Goal: Transaction & Acquisition: Purchase product/service

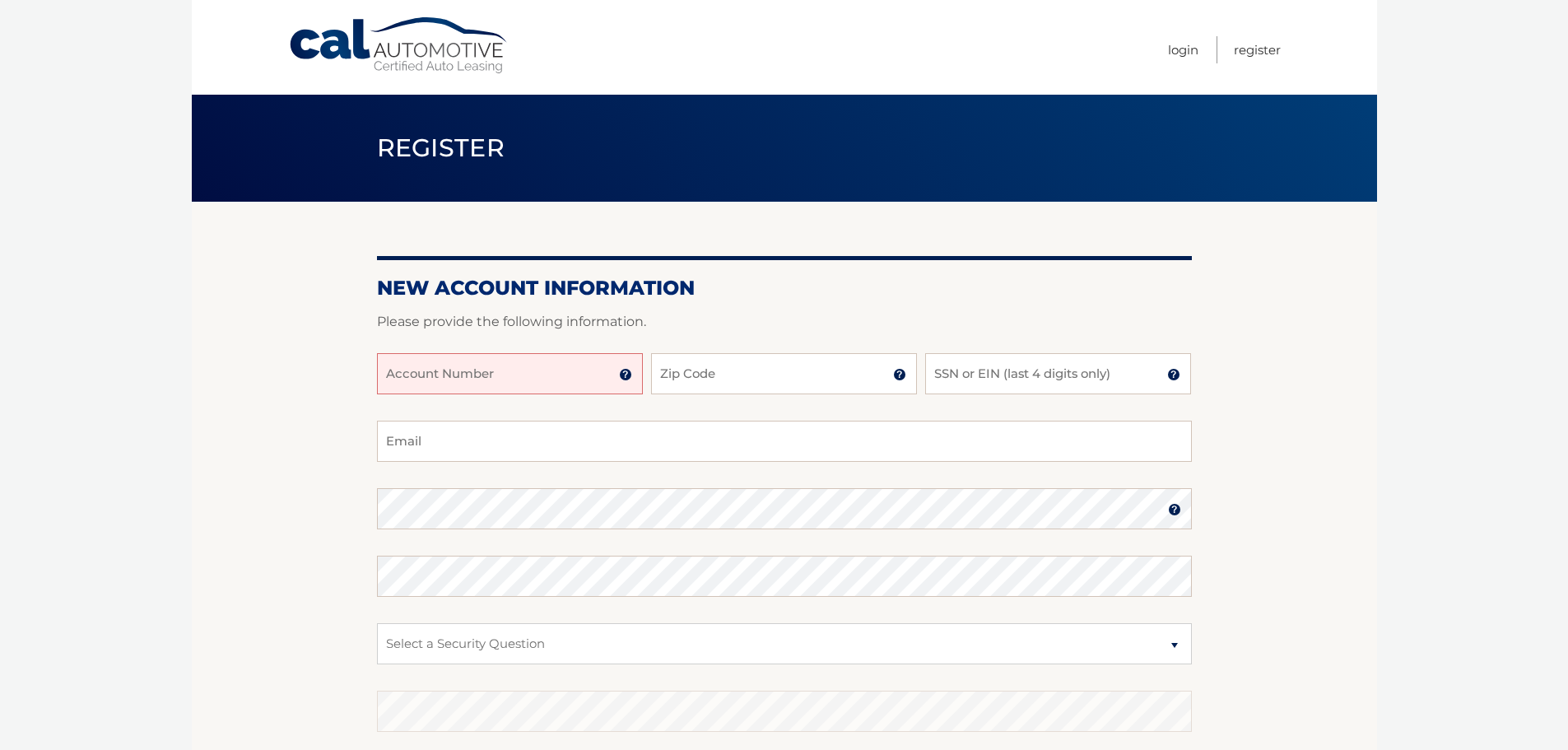
click at [517, 379] on input "Account Number" at bounding box center [510, 374] width 266 height 42
type input "44456016295"
click at [790, 381] on input "Zip Code" at bounding box center [784, 374] width 266 height 42
type input "08824"
type input "ogzmn67@yahoo.com"
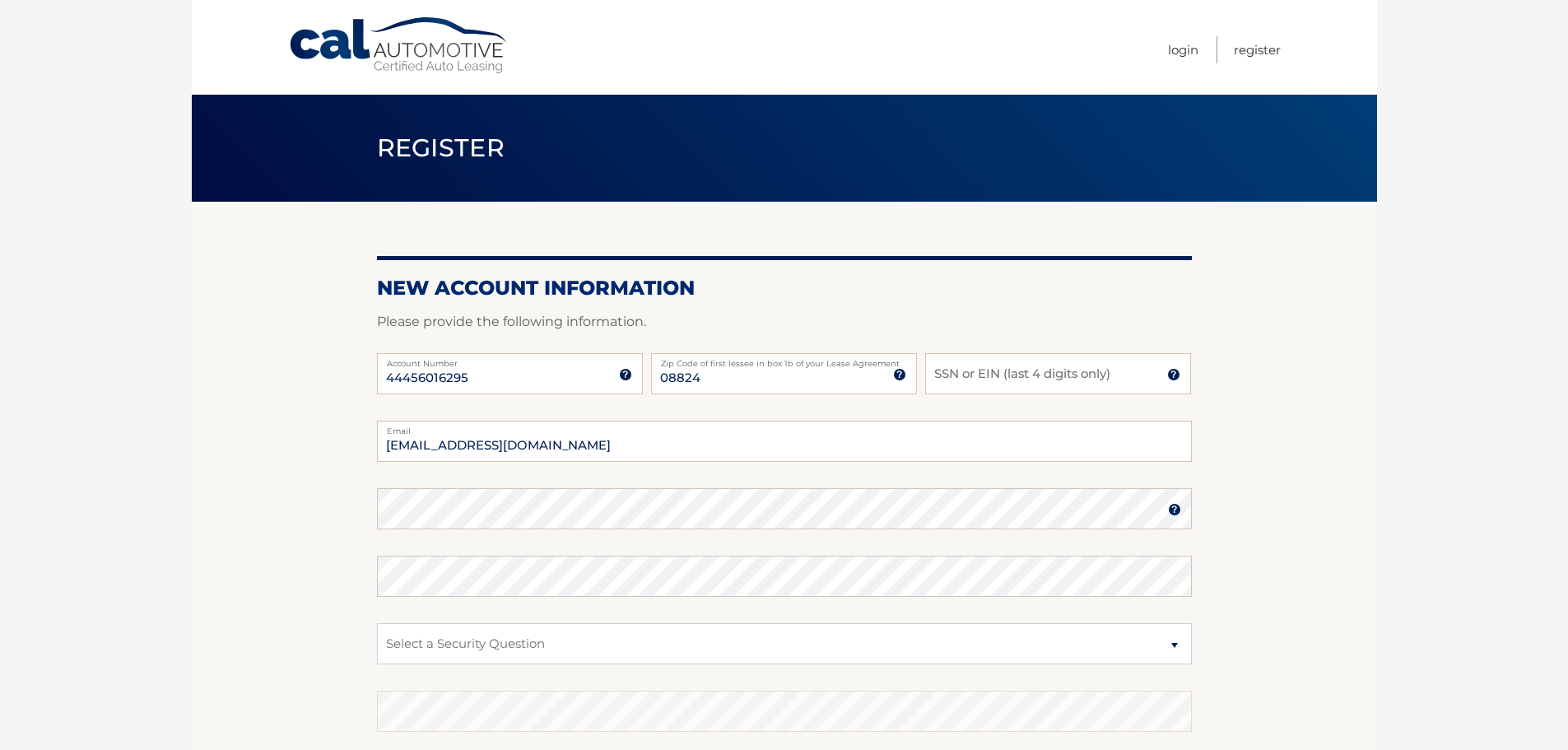
click at [1169, 375] on img at bounding box center [1174, 375] width 13 height 13
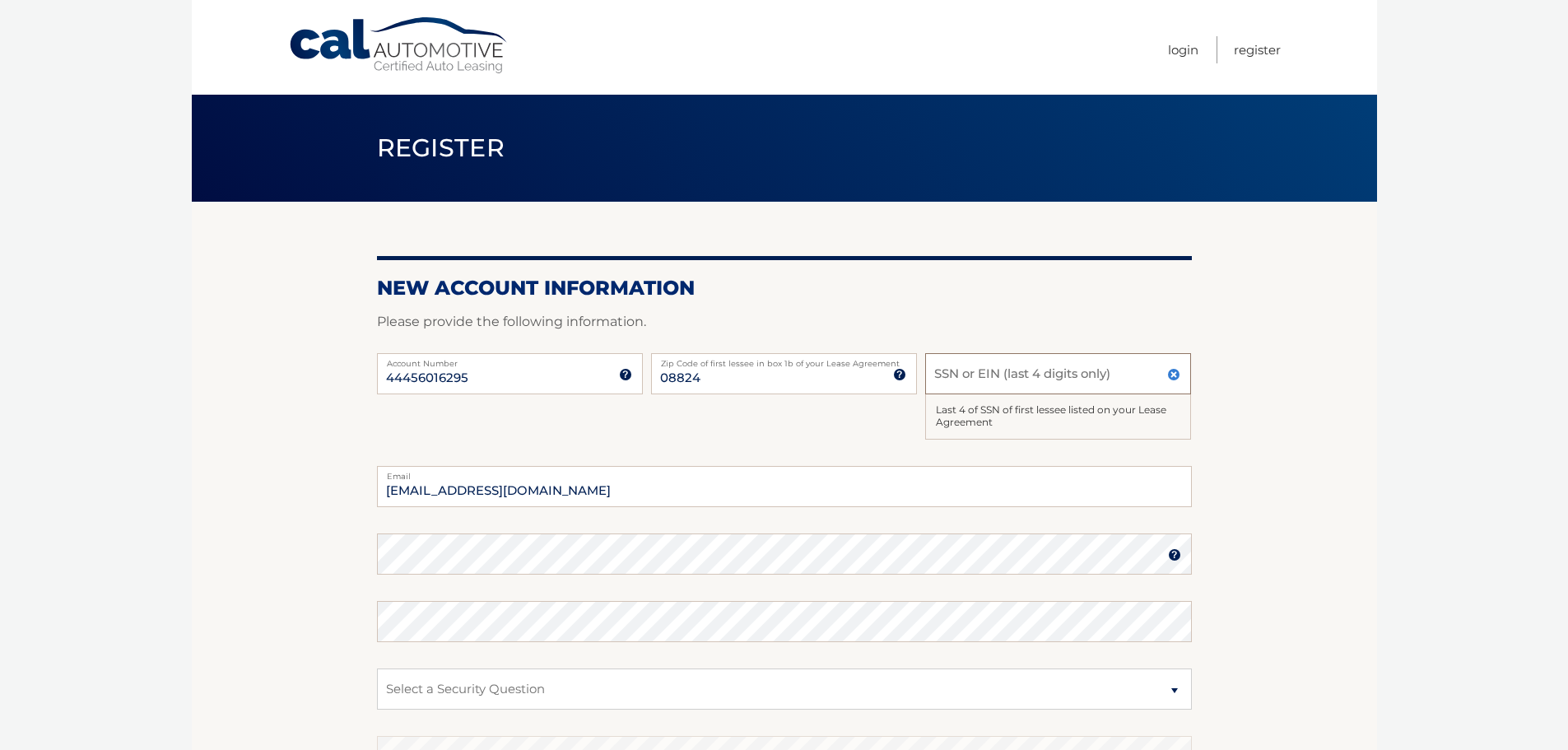
click at [1059, 370] on input "SSN or EIN (last 4 digits only)" at bounding box center [1059, 374] width 266 height 42
click at [1012, 367] on input "SSN or EIN (last 4 digits only)" at bounding box center [1059, 374] width 266 height 42
type input "0730"
click at [1325, 604] on section "New Account Information Please provide the following information. 44456016295 A…" at bounding box center [784, 546] width 1185 height 688
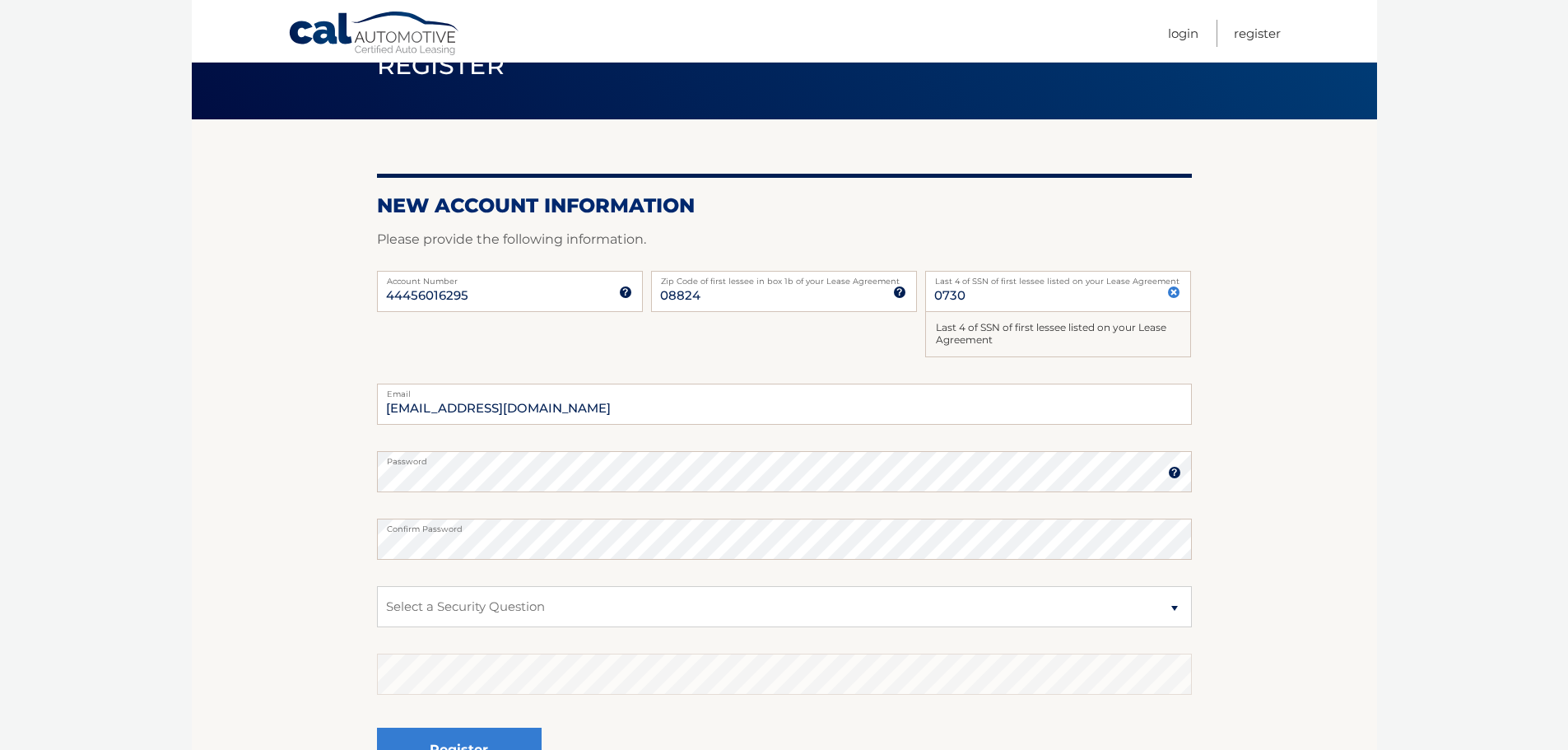
drag, startPoint x: 339, startPoint y: 482, endPoint x: 337, endPoint y: 508, distance: 26.1
click at [339, 482] on section "New Account Information Please provide the following information. 44456016295 A…" at bounding box center [784, 463] width 1185 height 688
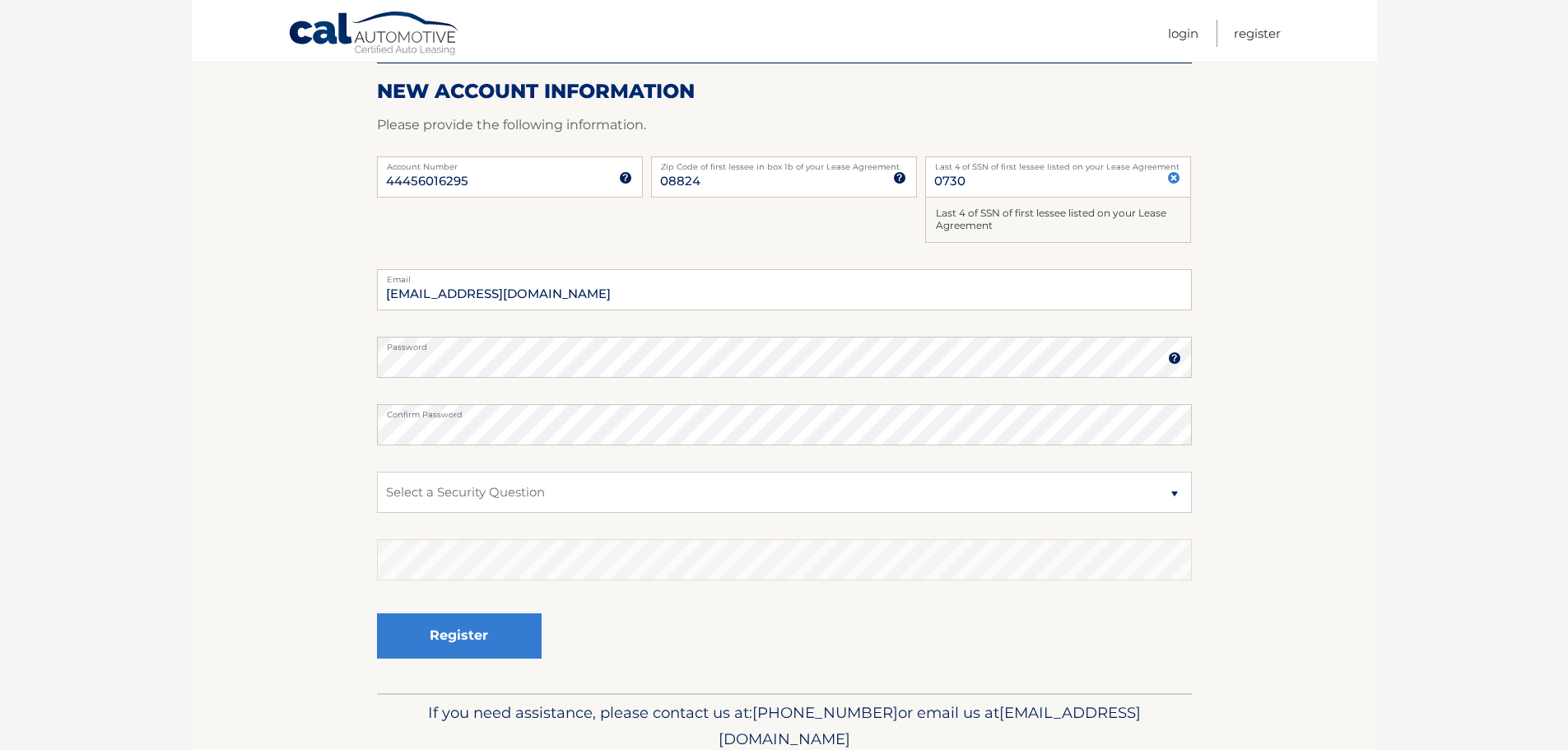
scroll to position [247, 0]
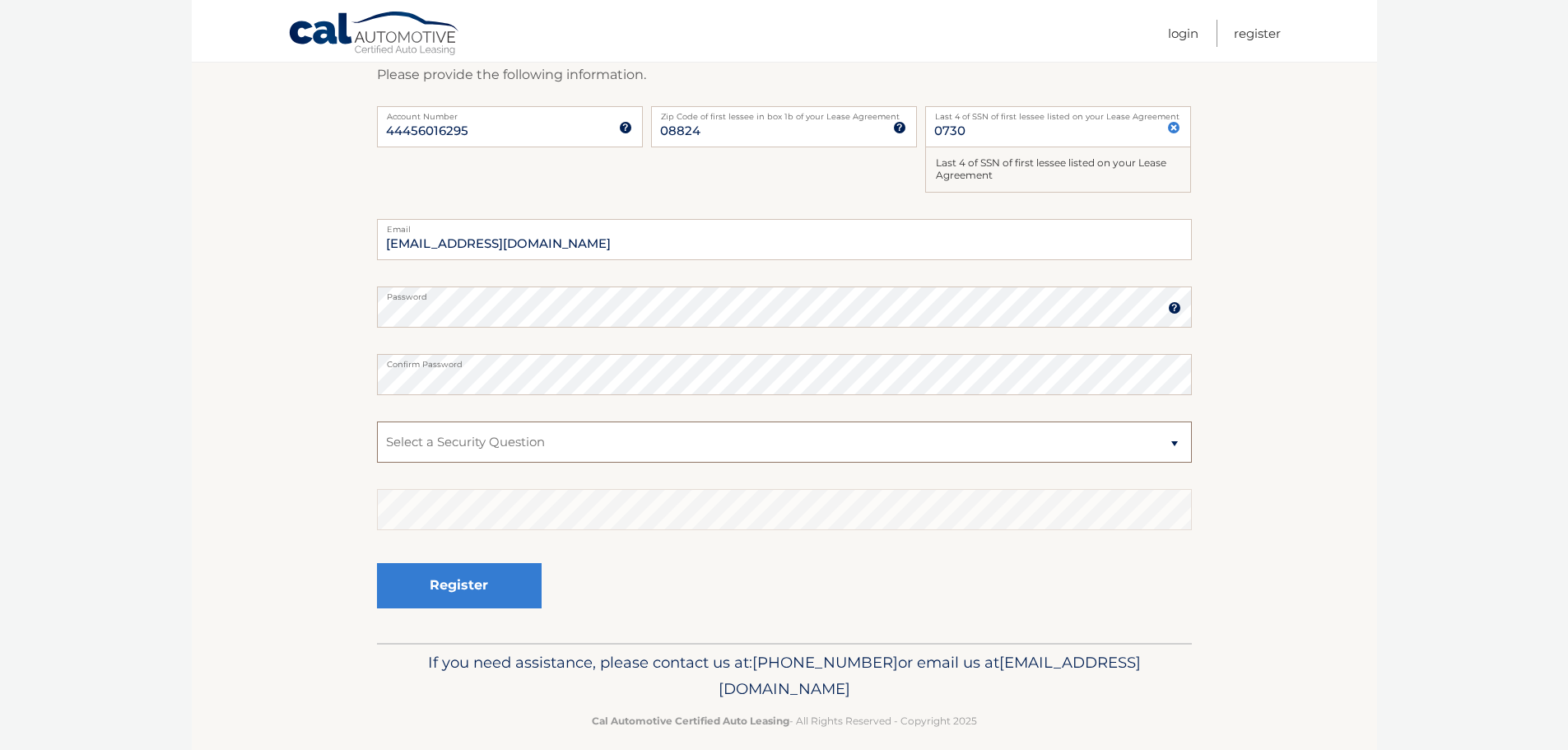
click at [550, 441] on select "Select a Security Question What was the name of your elementary school? What is…" at bounding box center [784, 442] width 815 height 42
select select "1"
click at [377, 422] on select "Select a Security Question What was the name of your elementary school? What is…" at bounding box center [784, 442] width 815 height 42
click at [488, 583] on button "Register" at bounding box center [459, 585] width 165 height 45
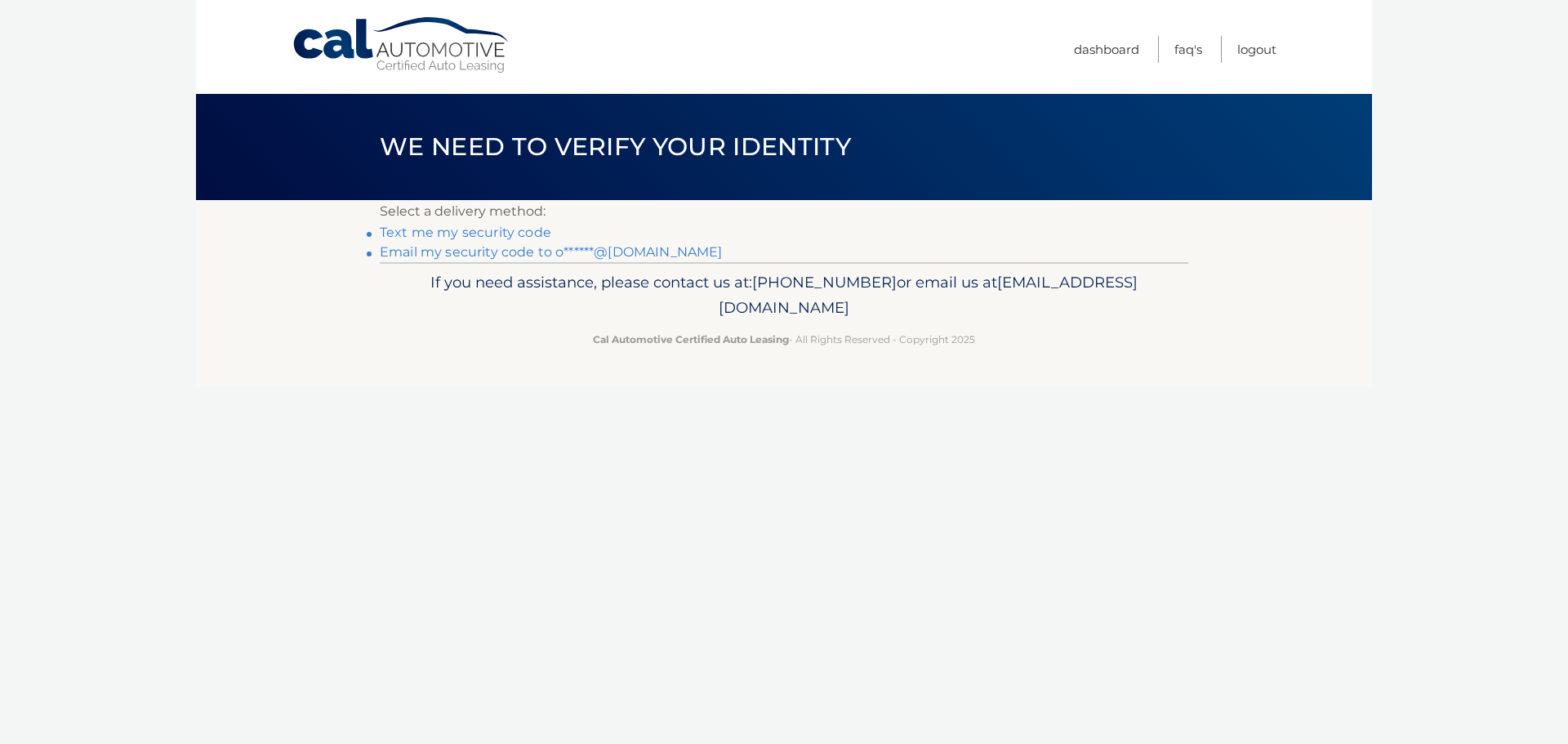
click at [489, 229] on link "Text me my security code" at bounding box center [465, 232] width 171 height 16
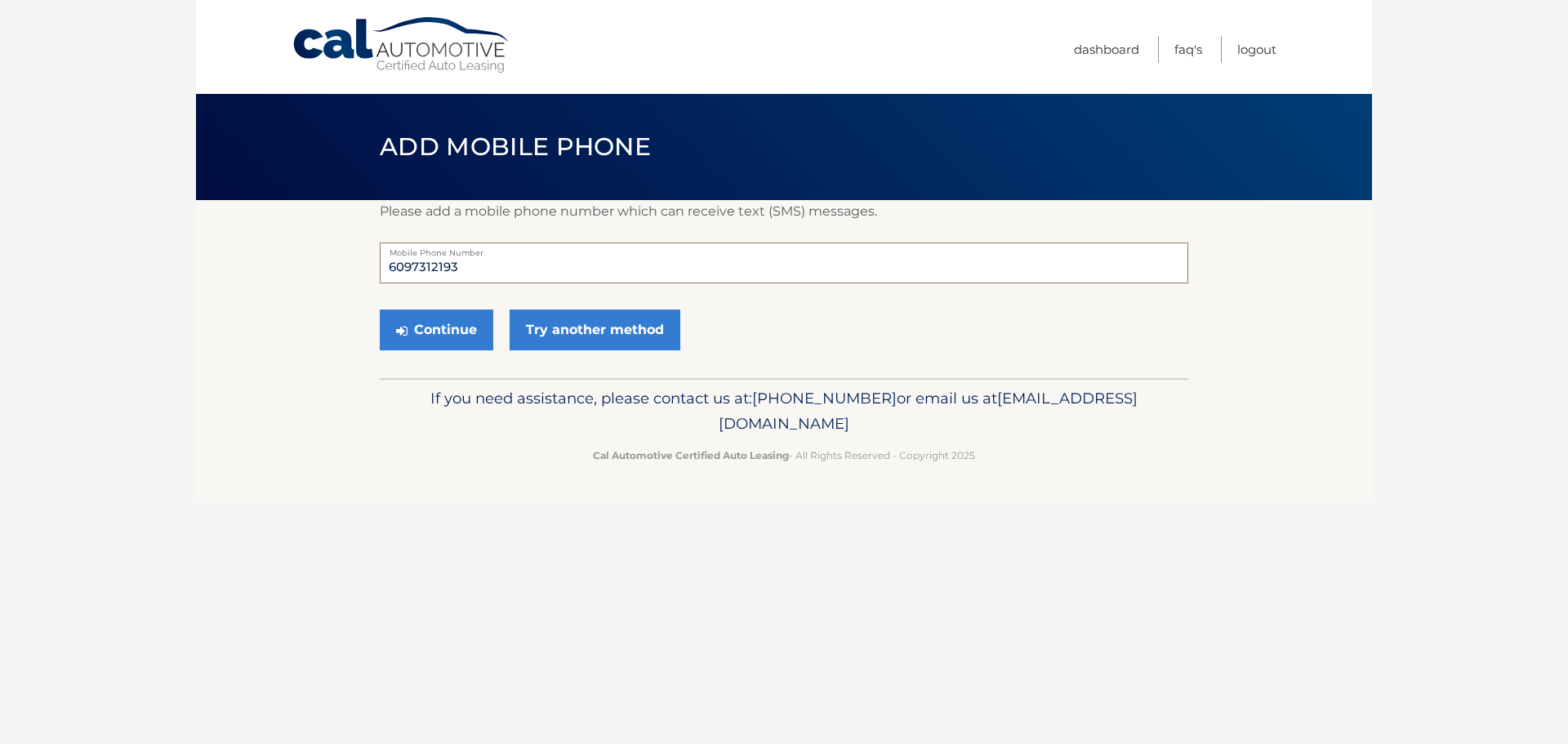
click at [484, 272] on input "6097312193" at bounding box center [783, 262] width 808 height 41
type input "6092403193"
click at [436, 320] on button "Continue" at bounding box center [436, 329] width 114 height 41
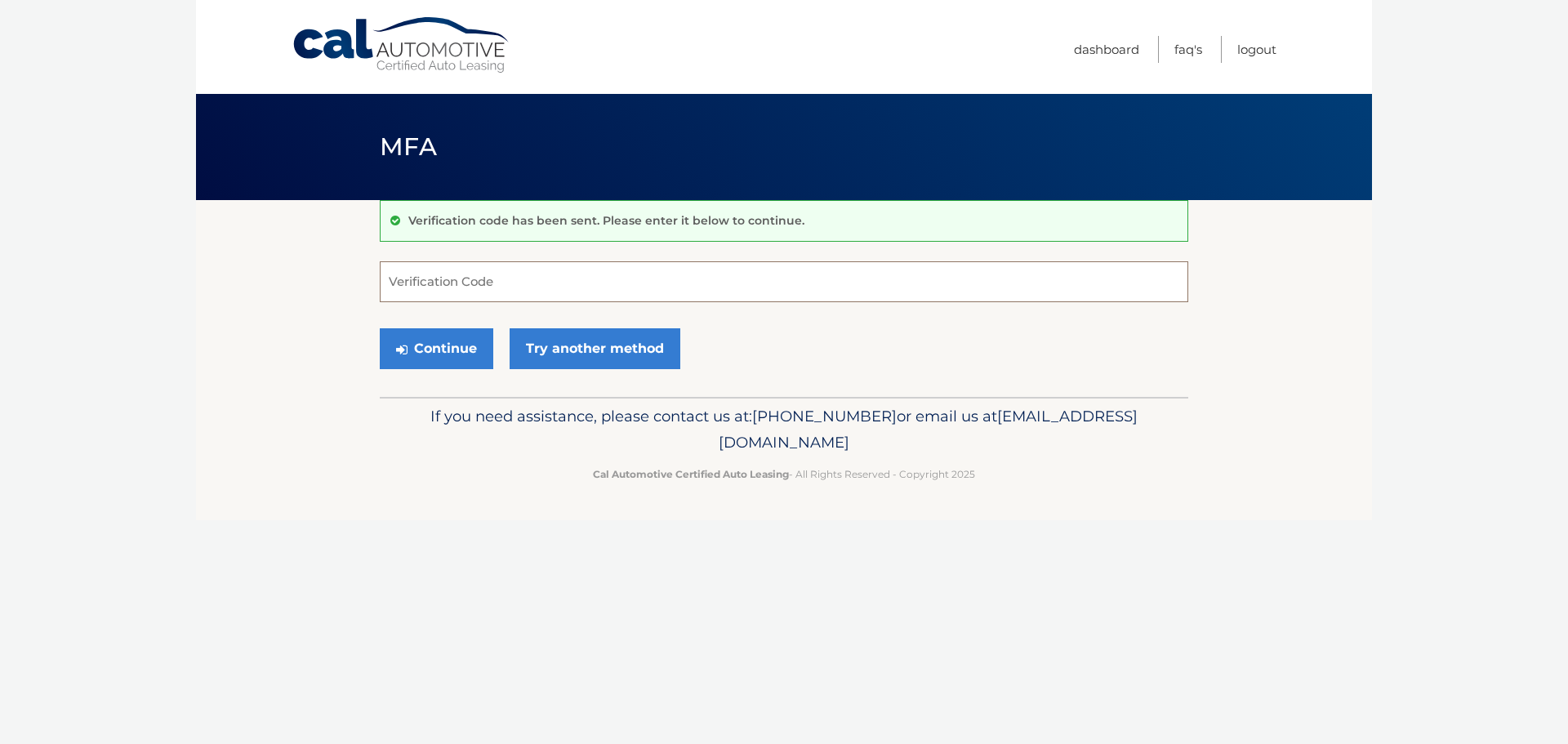
click at [447, 280] on input "Verification Code" at bounding box center [783, 282] width 808 height 41
type input "577718"
click at [448, 338] on button "Continue" at bounding box center [436, 349] width 114 height 41
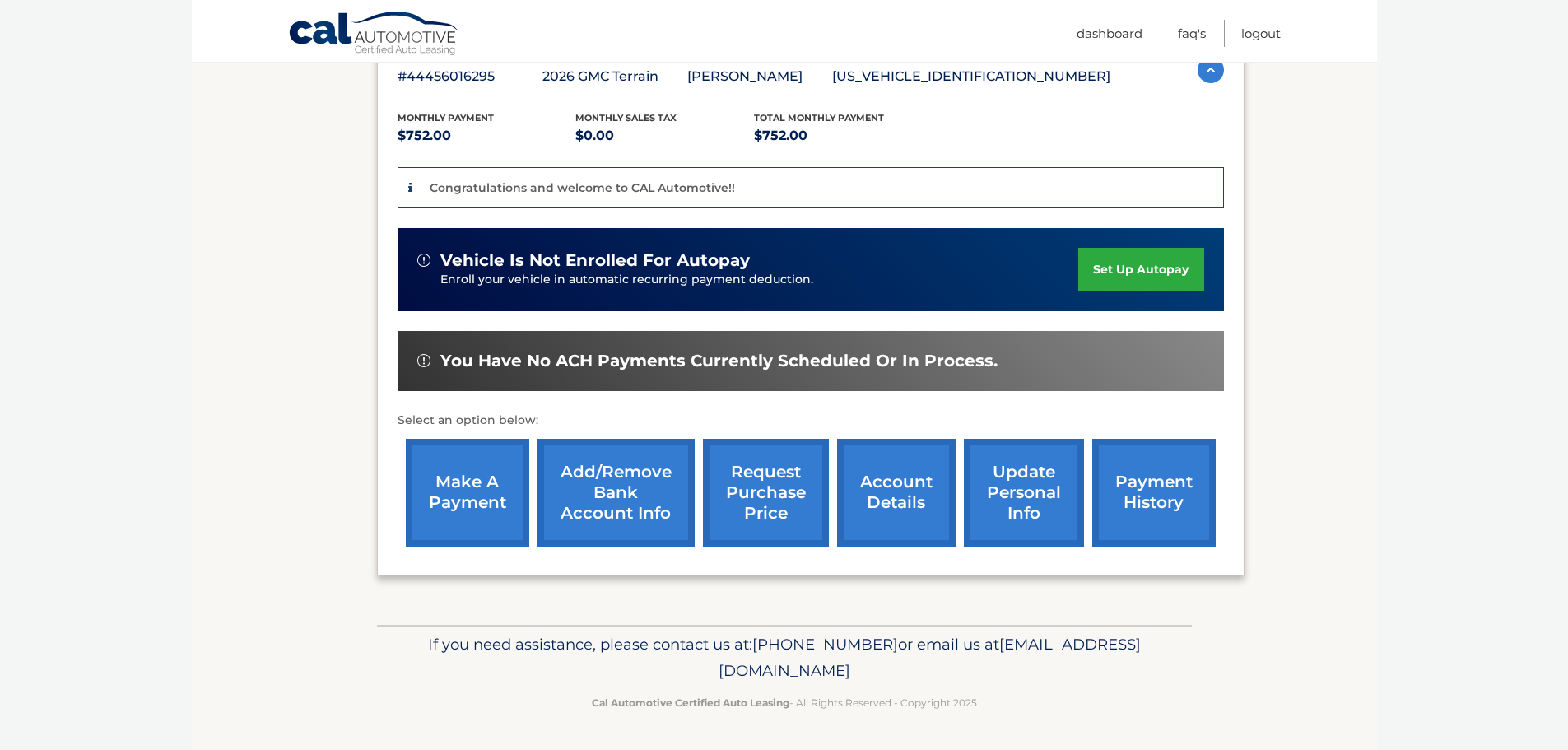
scroll to position [329, 0]
click at [466, 505] on link "make a payment" at bounding box center [468, 493] width 124 height 108
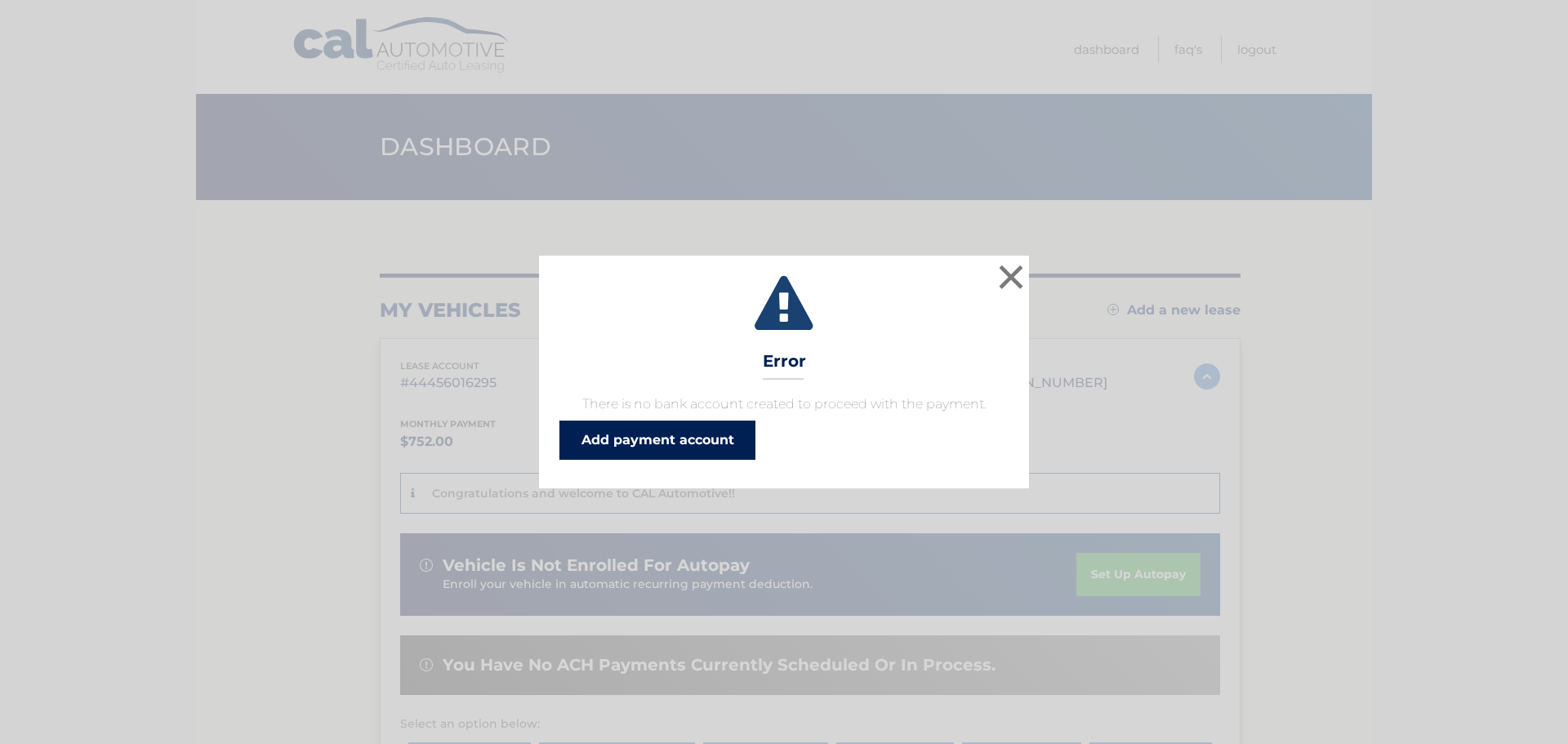
click at [663, 439] on link "Add payment account" at bounding box center [657, 440] width 196 height 39
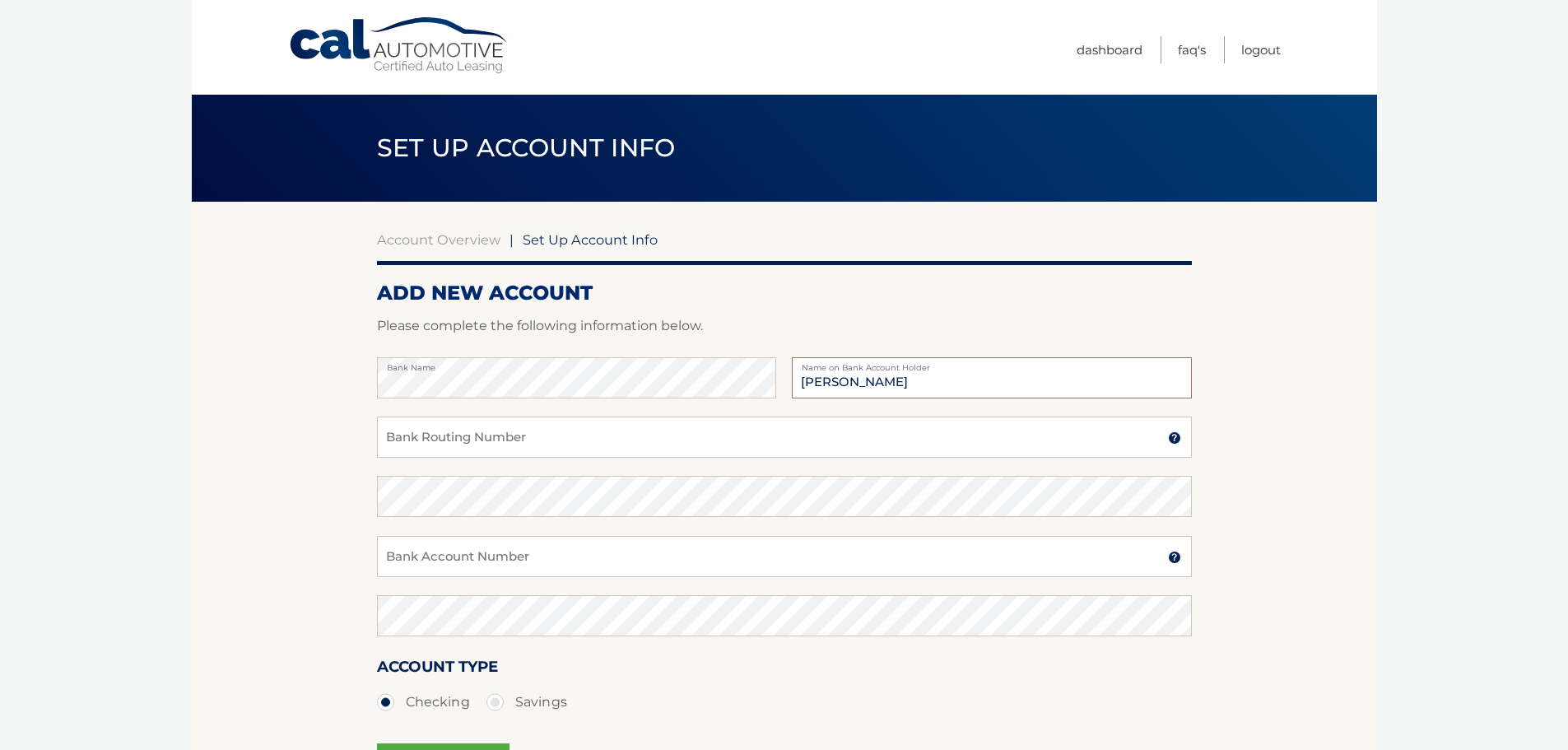
type input "[PERSON_NAME]"
click at [599, 437] on input "Bank Routing Number" at bounding box center [784, 437] width 815 height 42
type input "031207607"
click at [567, 551] on input "Bank Account Number" at bounding box center [784, 557] width 815 height 42
type input "8000889299"
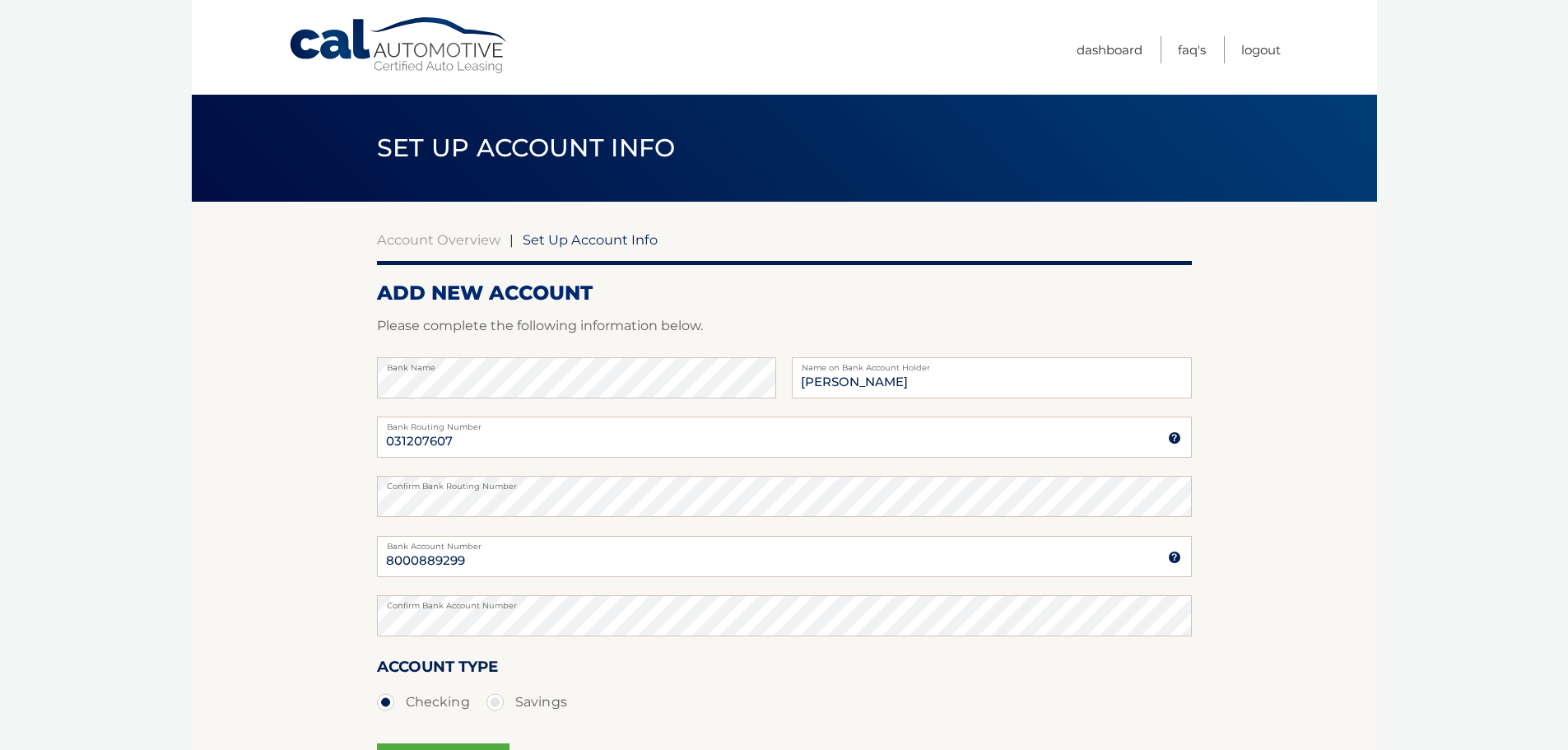
click at [309, 527] on section "Account Overview | Set Up Account Info ADD NEW ACCOUNT Please complete the foll…" at bounding box center [784, 515] width 1185 height 628
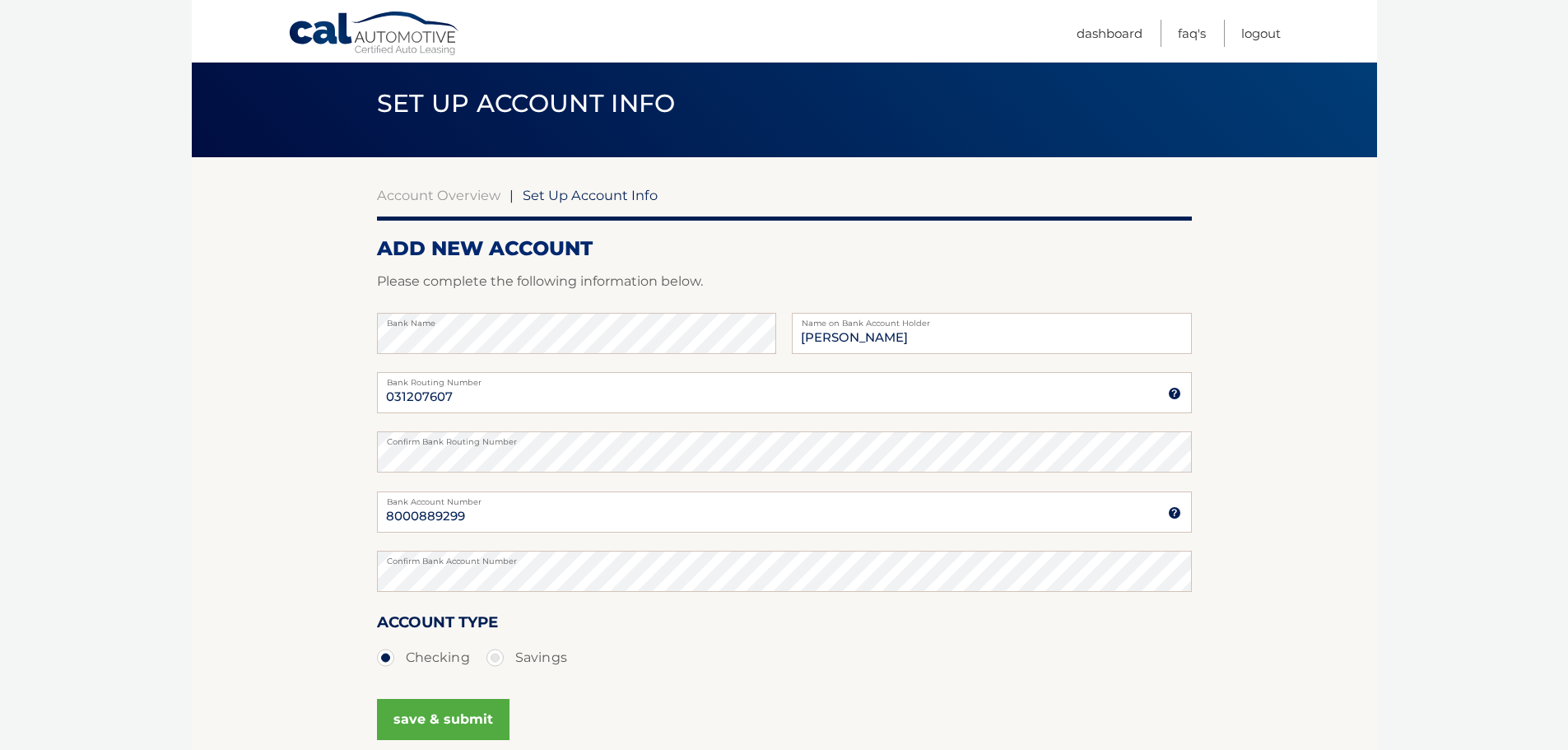
scroll to position [165, 0]
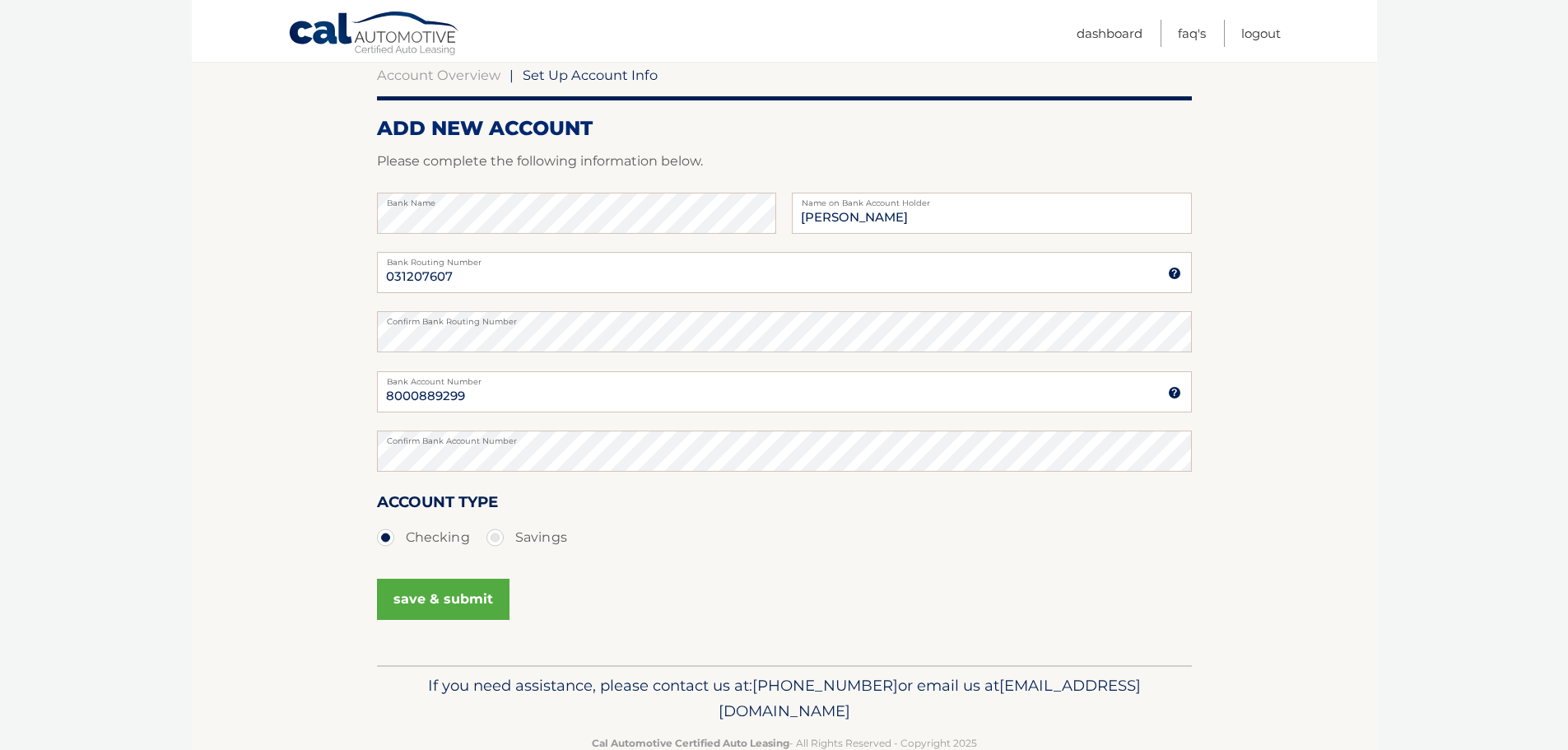
click at [445, 598] on button "save & submit" at bounding box center [443, 599] width 132 height 42
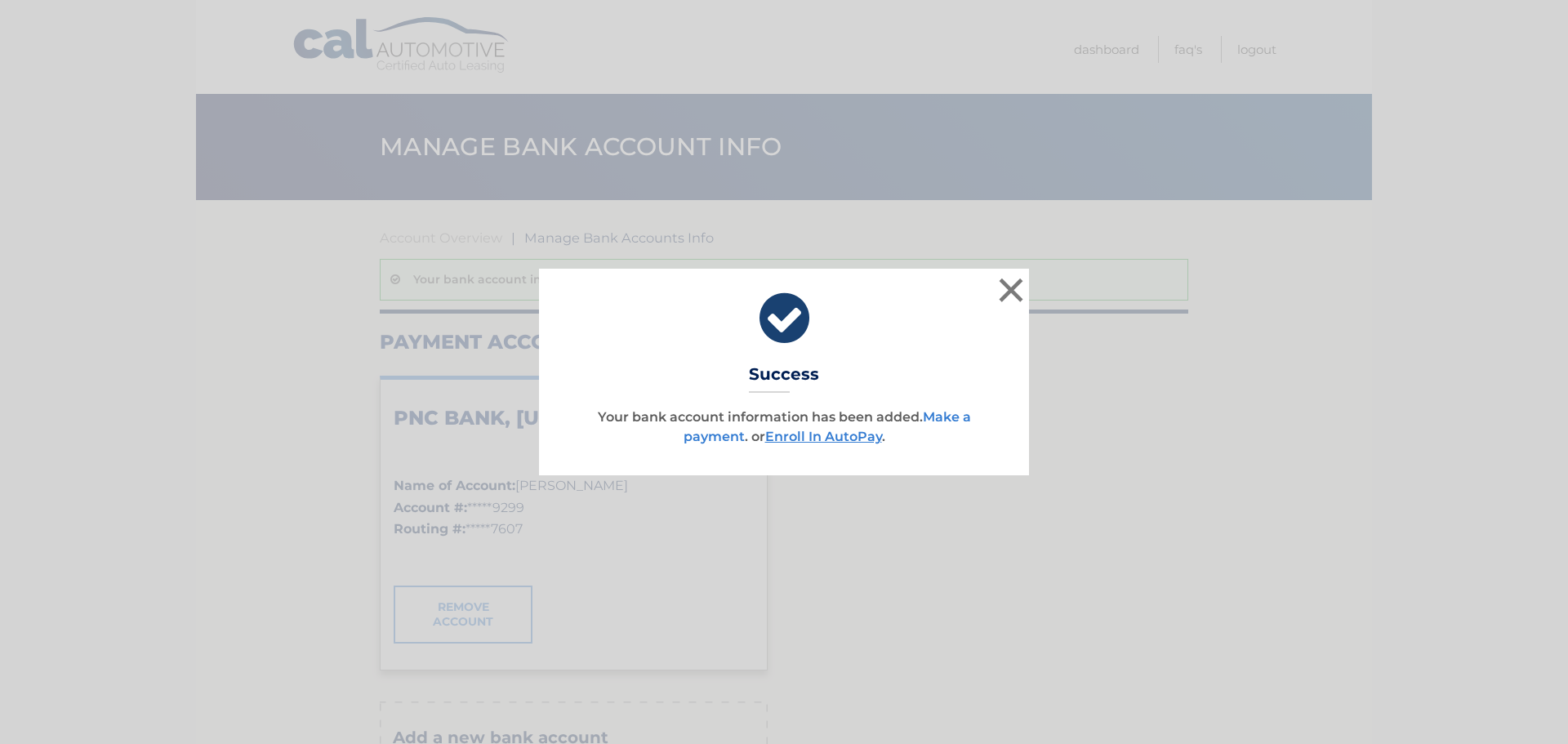
click at [949, 417] on link "Make a payment" at bounding box center [826, 427] width 287 height 35
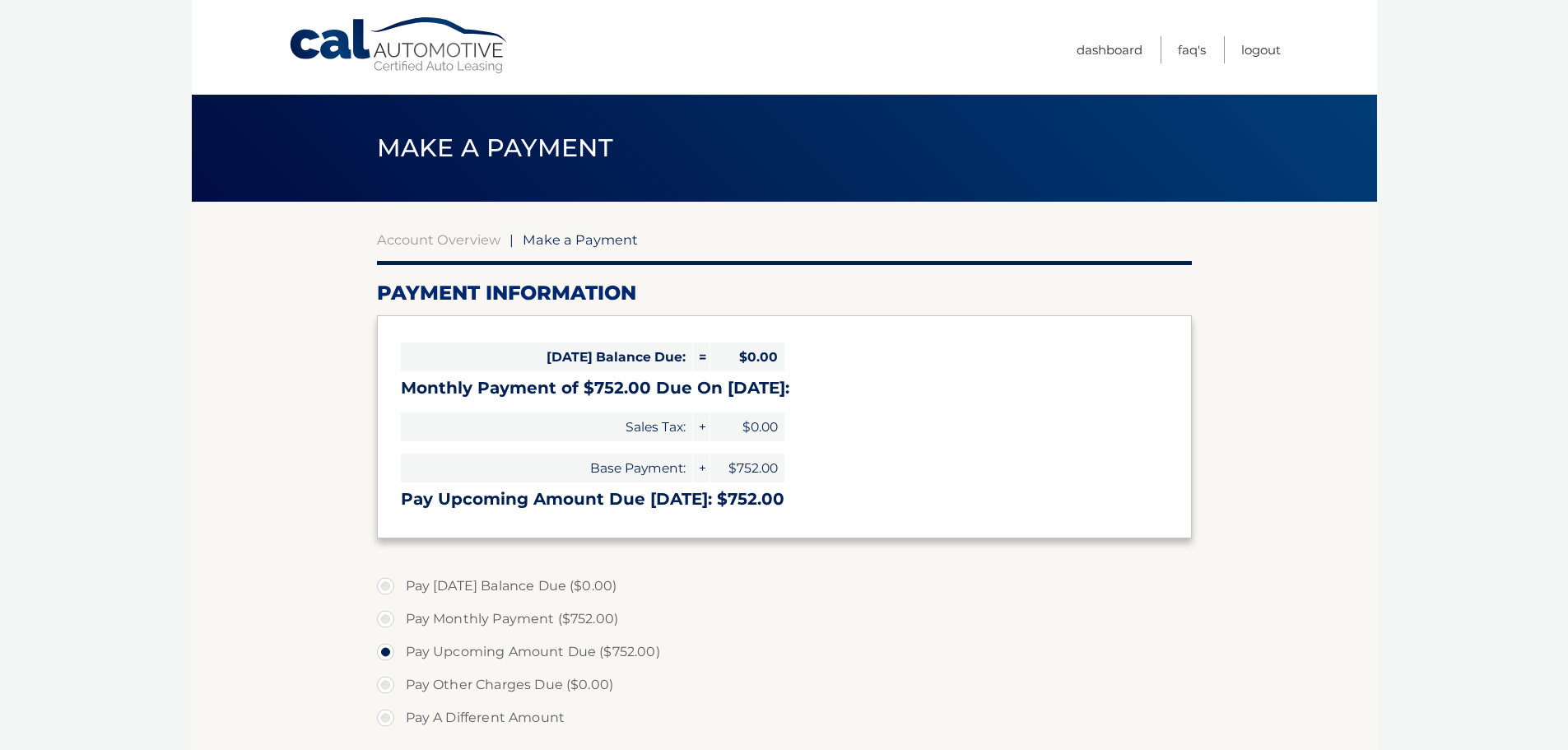
select select "M2NjNDljMTQtZTQ5Mi00NGU4LWFkM2MtYWU4ODFmYTczZTA1"
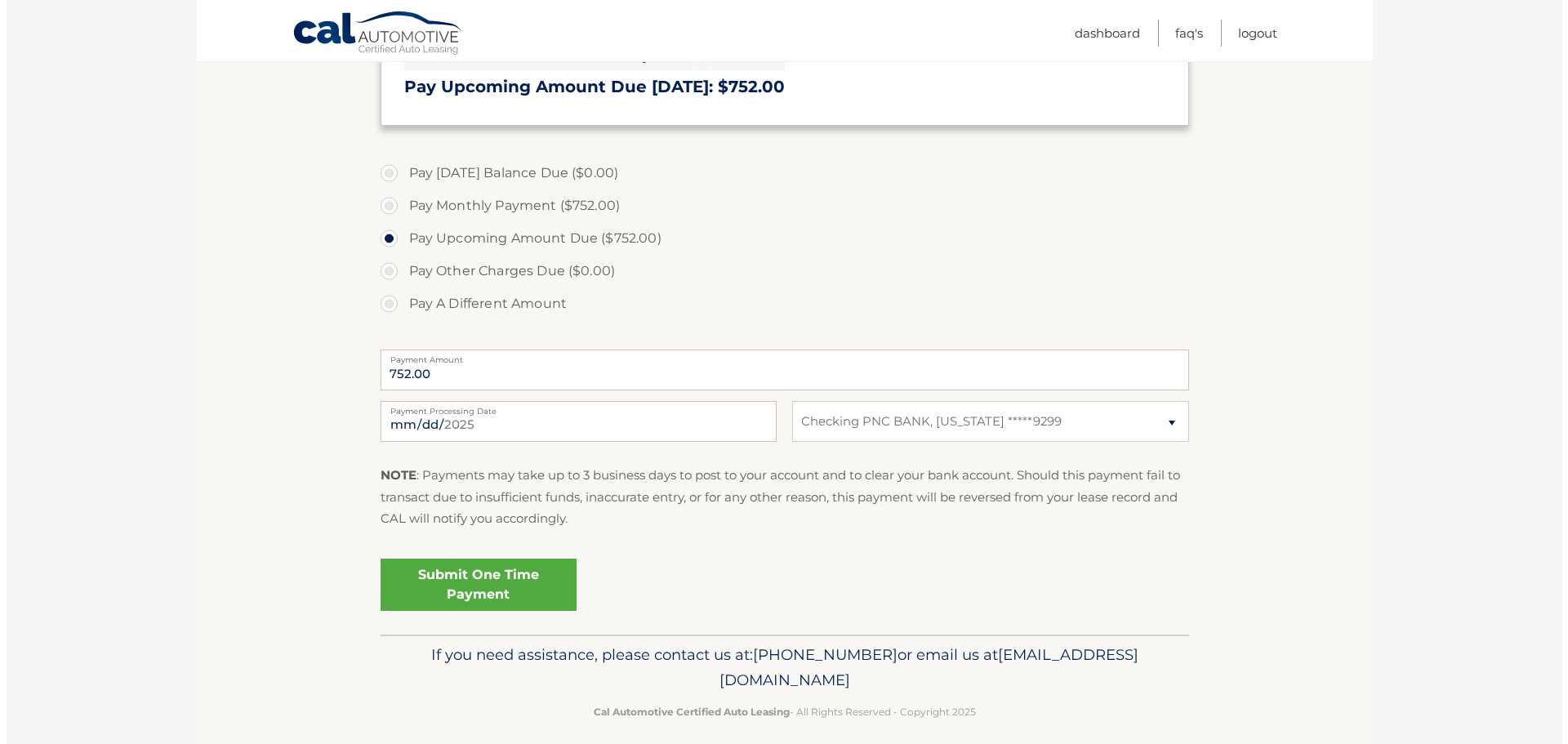
scroll to position [423, 0]
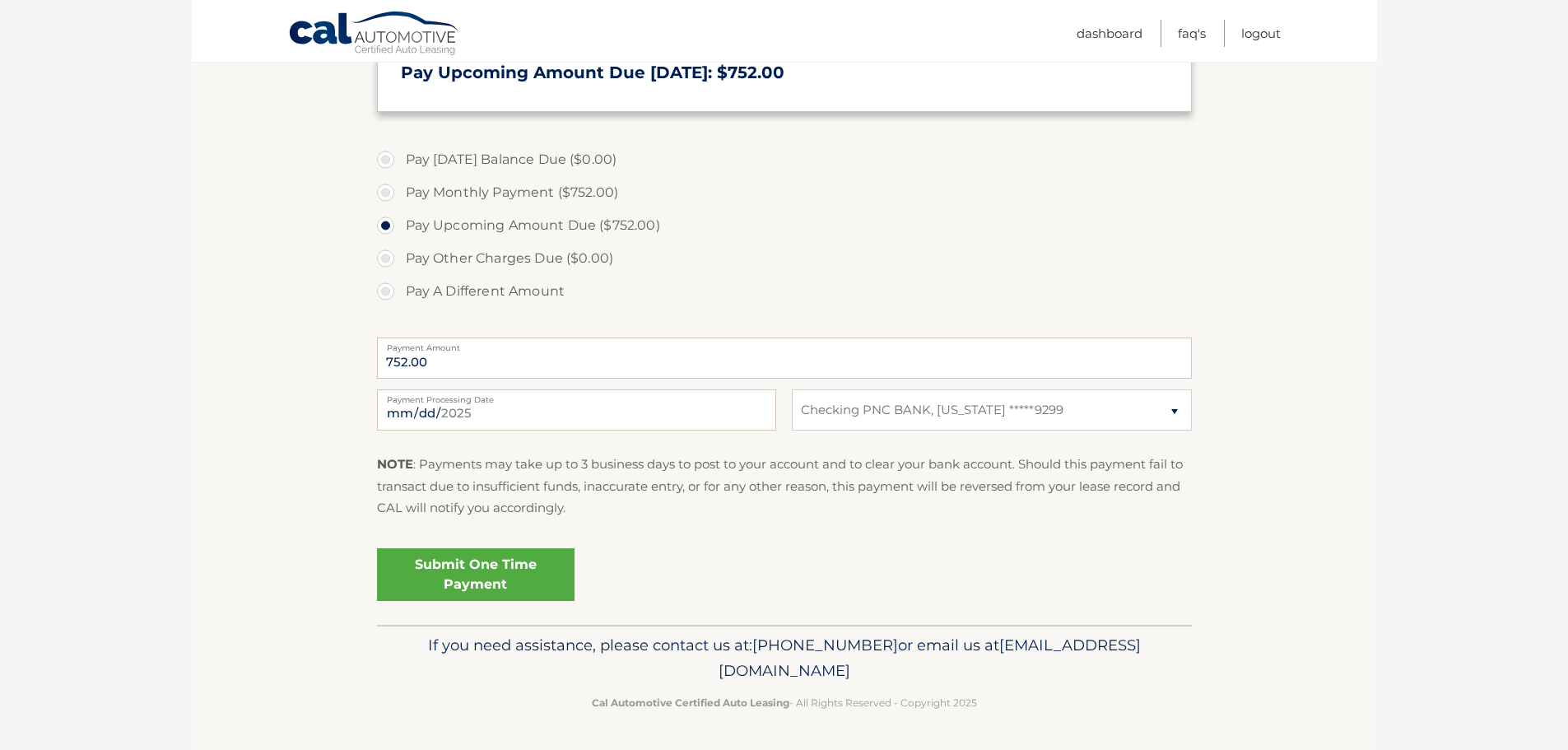
click at [474, 574] on link "Submit One Time Payment" at bounding box center [476, 574] width 198 height 53
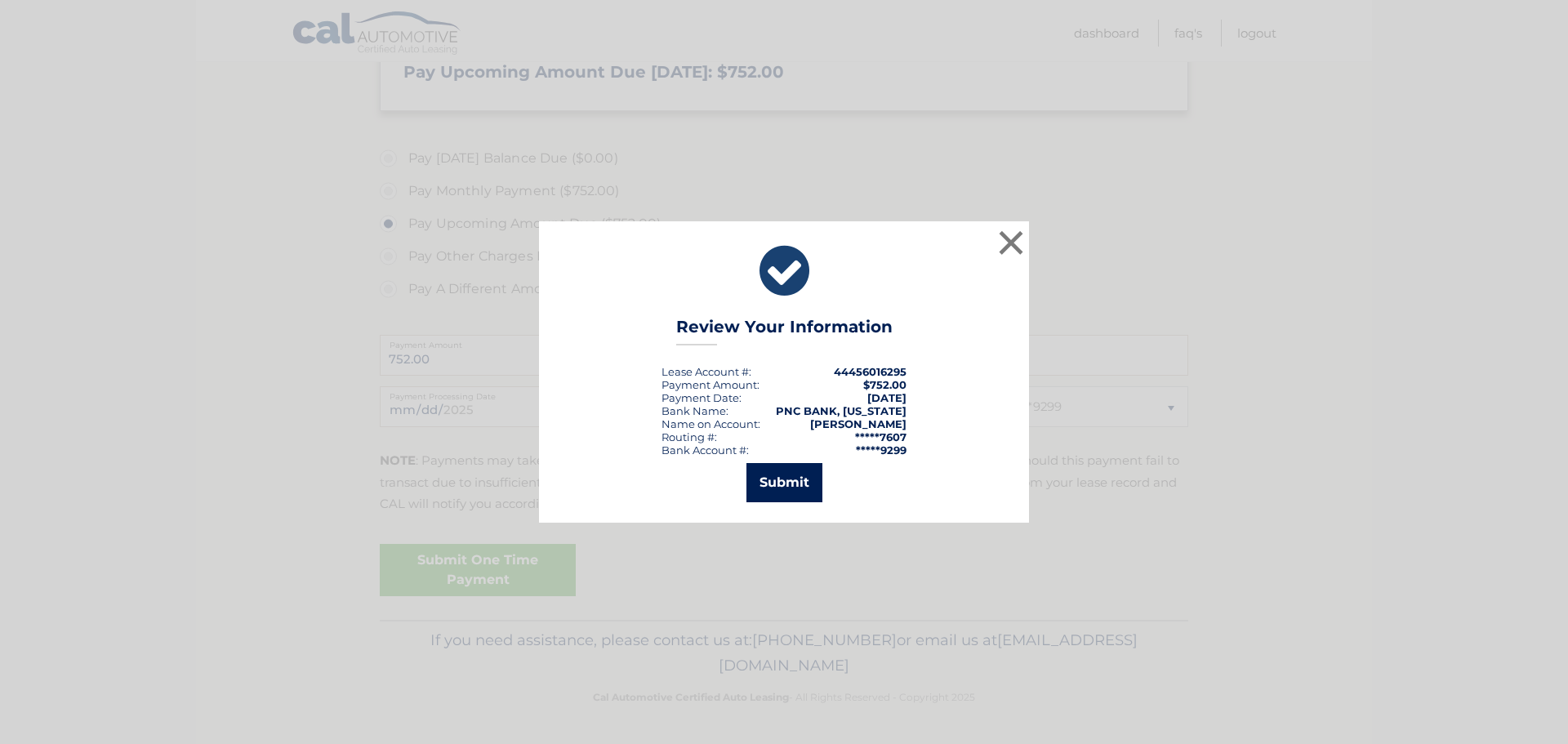
click at [786, 482] on button "Submit" at bounding box center [784, 483] width 76 height 39
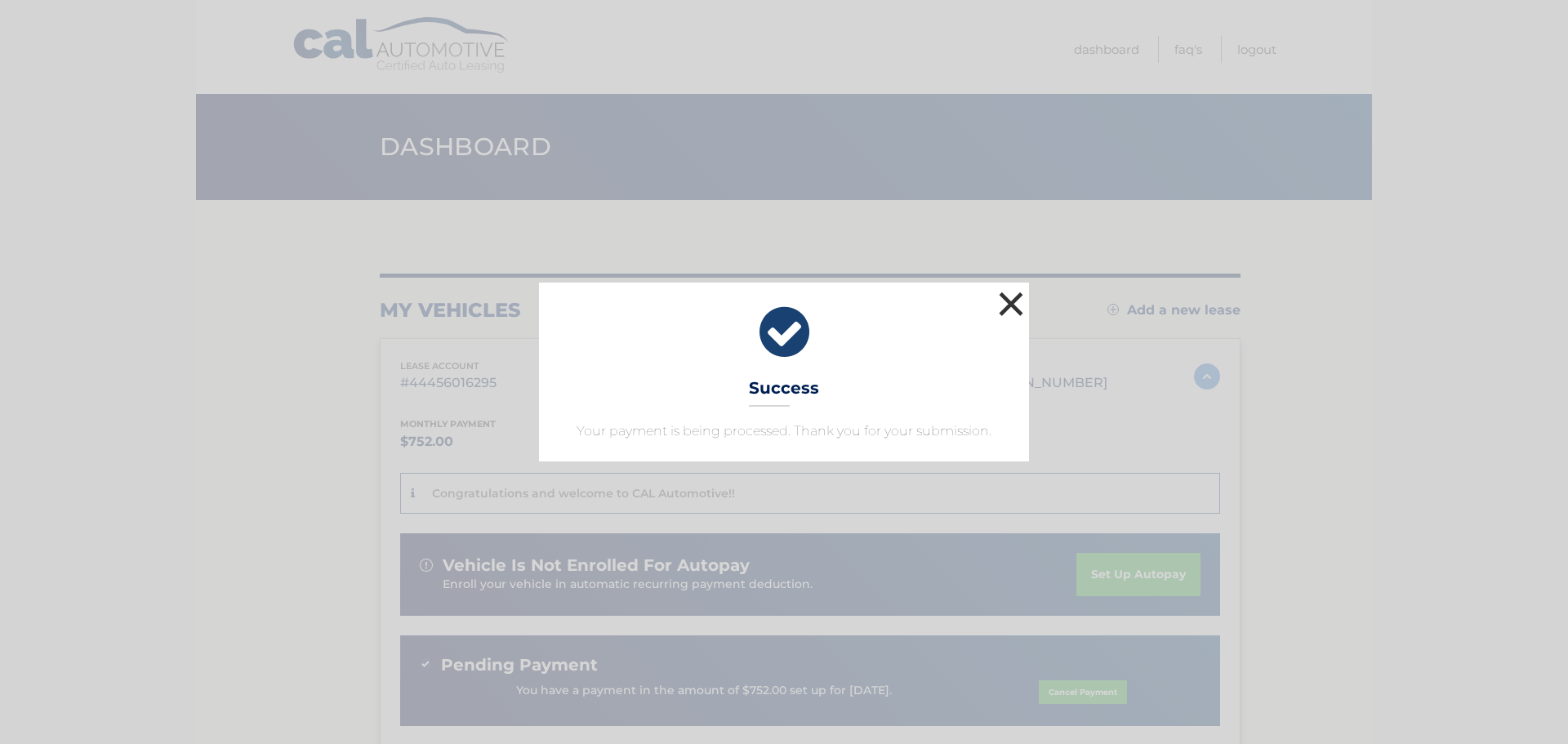
click at [1010, 302] on button "×" at bounding box center [1010, 304] width 33 height 33
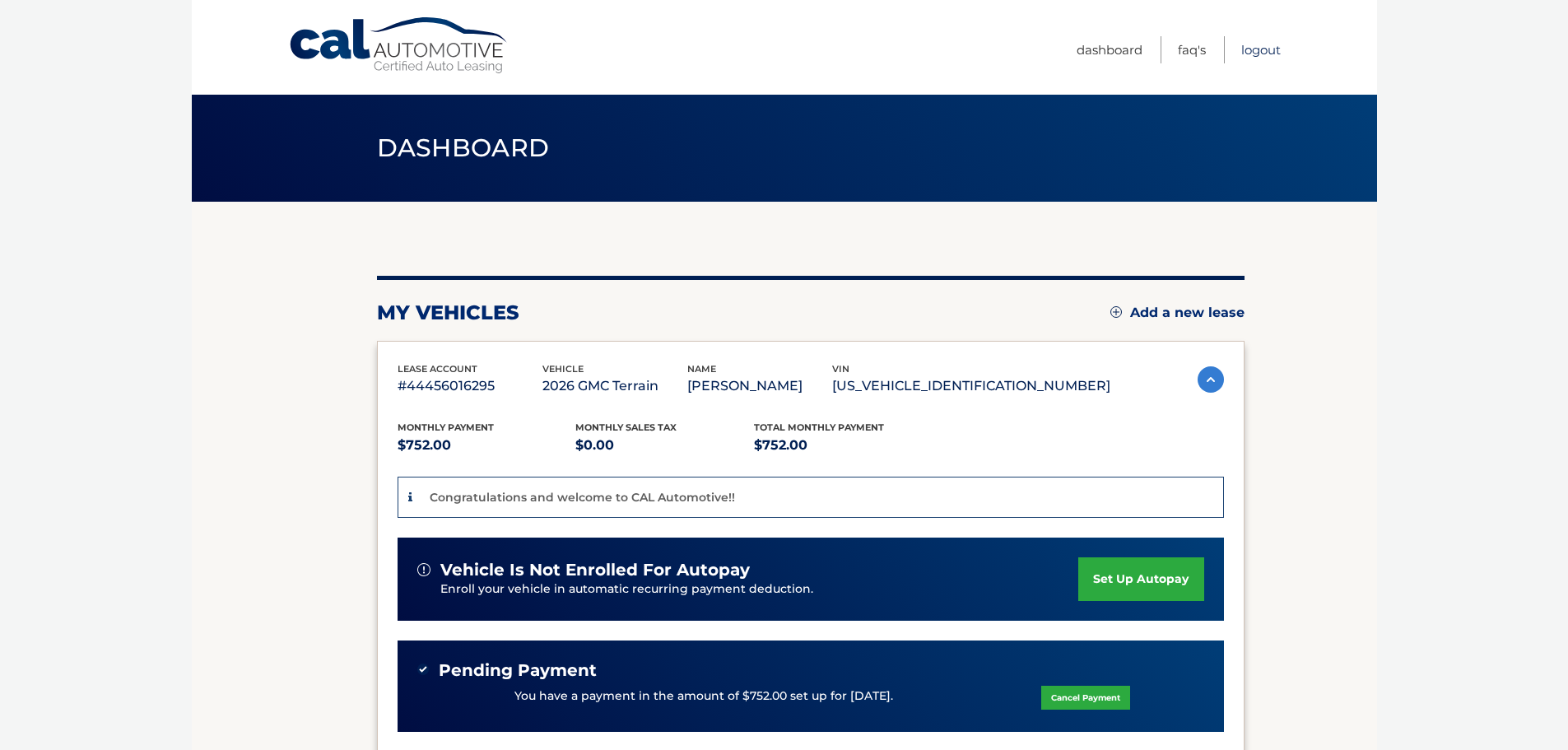
click at [1258, 49] on link "Logout" at bounding box center [1261, 49] width 40 height 27
